Goal: Task Accomplishment & Management: Manage account settings

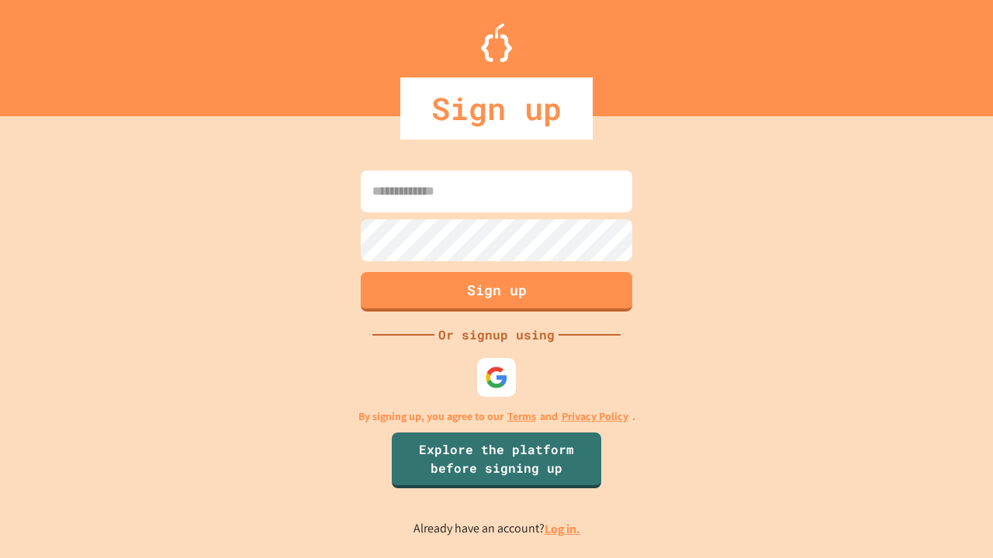
click at [563, 529] on link "Log in." at bounding box center [562, 529] width 36 height 16
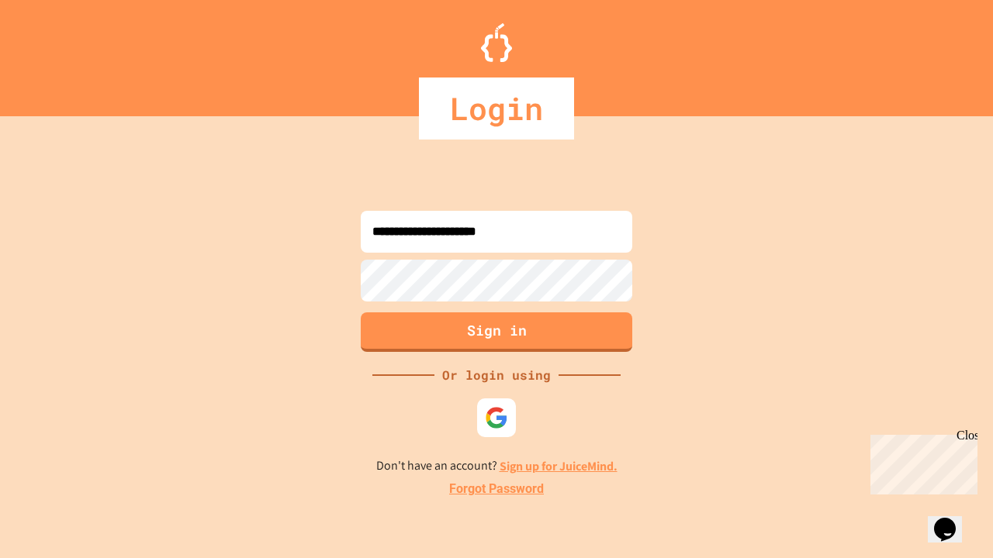
type input "**********"
